Goal: Use online tool/utility: Utilize a website feature to perform a specific function

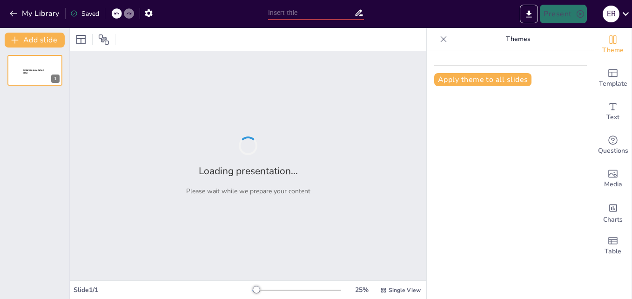
type input "¿Listo para [PERSON_NAME] en [PERSON_NAME]? Puntos Esenciales que No Puedes Ign…"
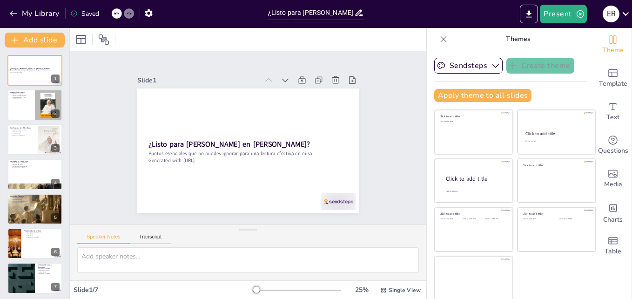
scroll to position [1, 0]
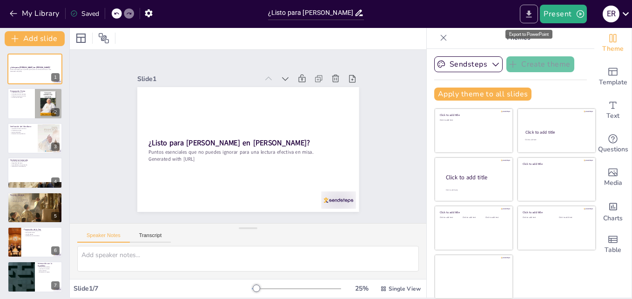
click at [530, 13] on icon "Export to PowerPoint" at bounding box center [529, 13] width 6 height 7
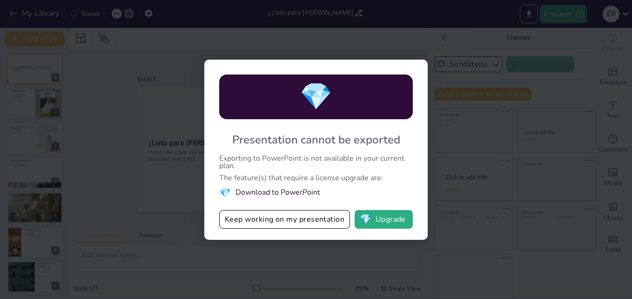
click at [455, 155] on div "💎 Presentation cannot be exported Exporting to PowerPoint is not available in y…" at bounding box center [316, 149] width 632 height 299
click at [336, 221] on button "Keep working on my presentation" at bounding box center [284, 219] width 131 height 19
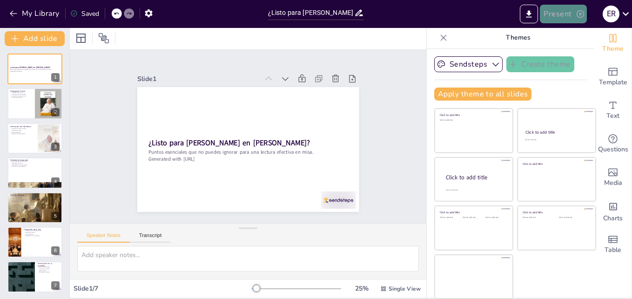
click at [567, 14] on button "Present" at bounding box center [563, 14] width 47 height 19
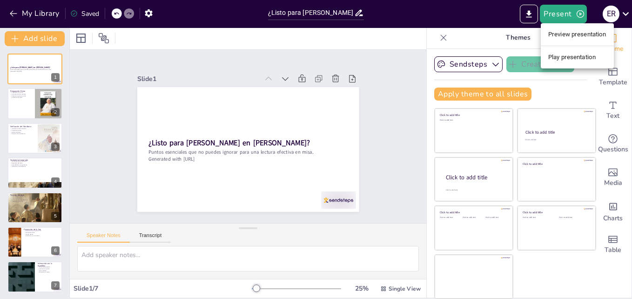
click at [8, 114] on div at bounding box center [316, 149] width 632 height 299
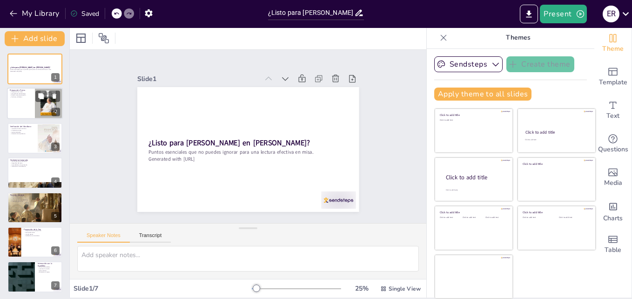
click at [20, 106] on div at bounding box center [35, 104] width 56 height 32
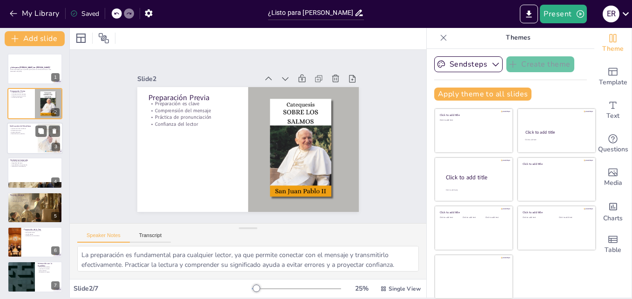
click at [21, 146] on div at bounding box center [35, 138] width 56 height 32
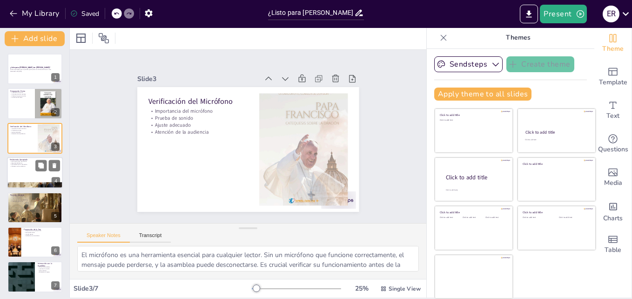
click at [34, 187] on div at bounding box center [35, 185] width 56 height 70
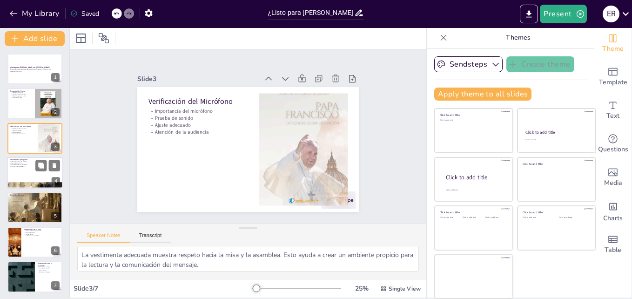
scroll to position [1, 0]
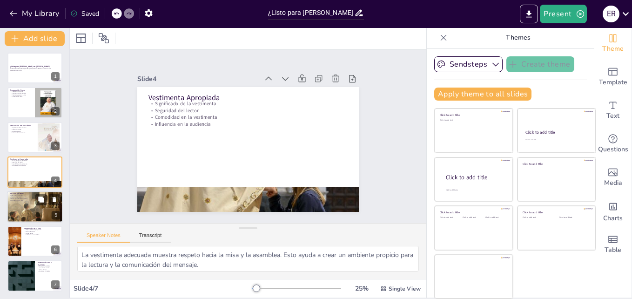
click at [33, 208] on div at bounding box center [35, 206] width 56 height 32
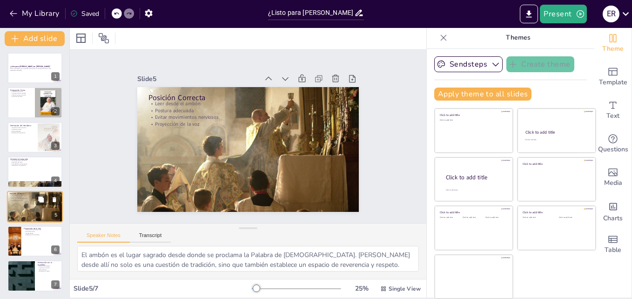
scroll to position [2, 0]
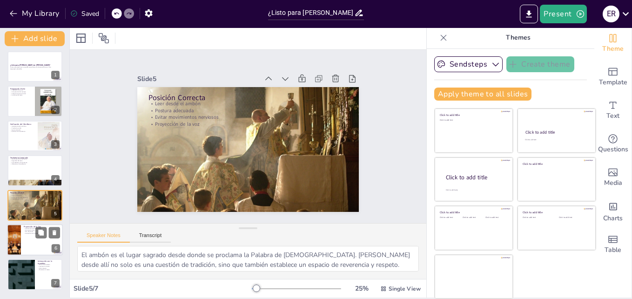
click at [27, 231] on p "Uso de pausas" at bounding box center [42, 232] width 36 height 2
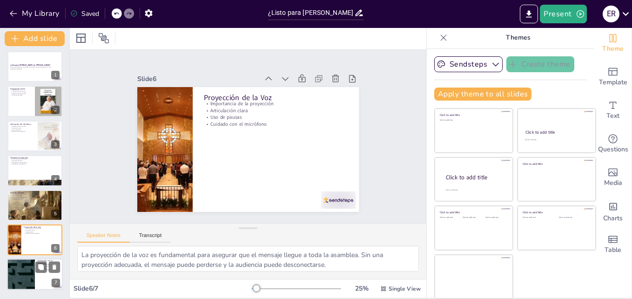
click at [24, 269] on div at bounding box center [21, 275] width 56 height 32
type textarea "Hacer contacto visual con la asamblea ayuda a crear una conexión más fuerte y a…"
